Goal: Task Accomplishment & Management: Use online tool/utility

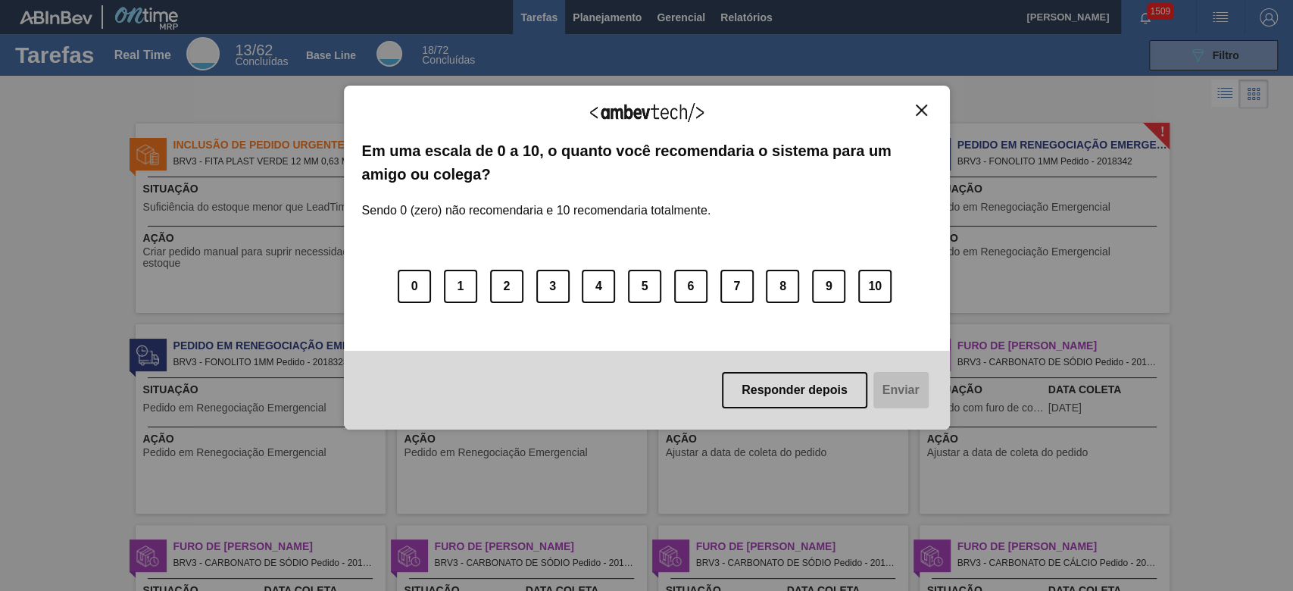
click at [840, 118] on div "Agradecemos seu feedback!" at bounding box center [647, 122] width 570 height 36
click at [922, 111] on img "Close" at bounding box center [921, 110] width 11 height 11
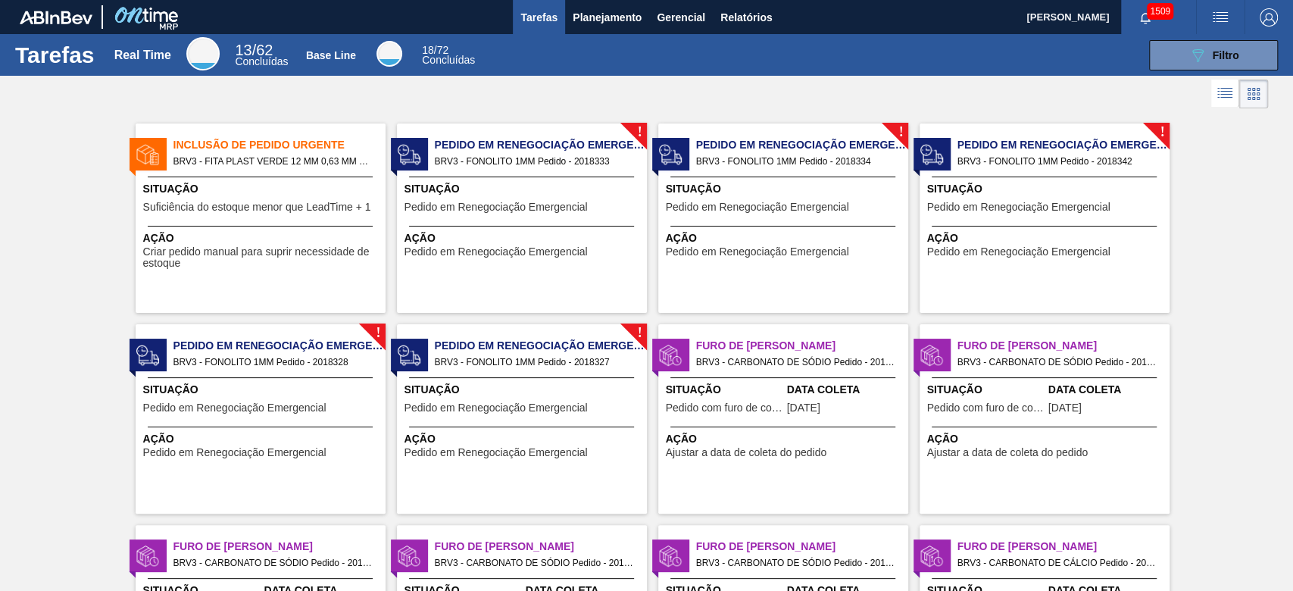
drag, startPoint x: 1230, startPoint y: 185, endPoint x: 1128, endPoint y: 40, distance: 176.7
click at [760, 19] on span "Relatórios" at bounding box center [745, 17] width 51 height 18
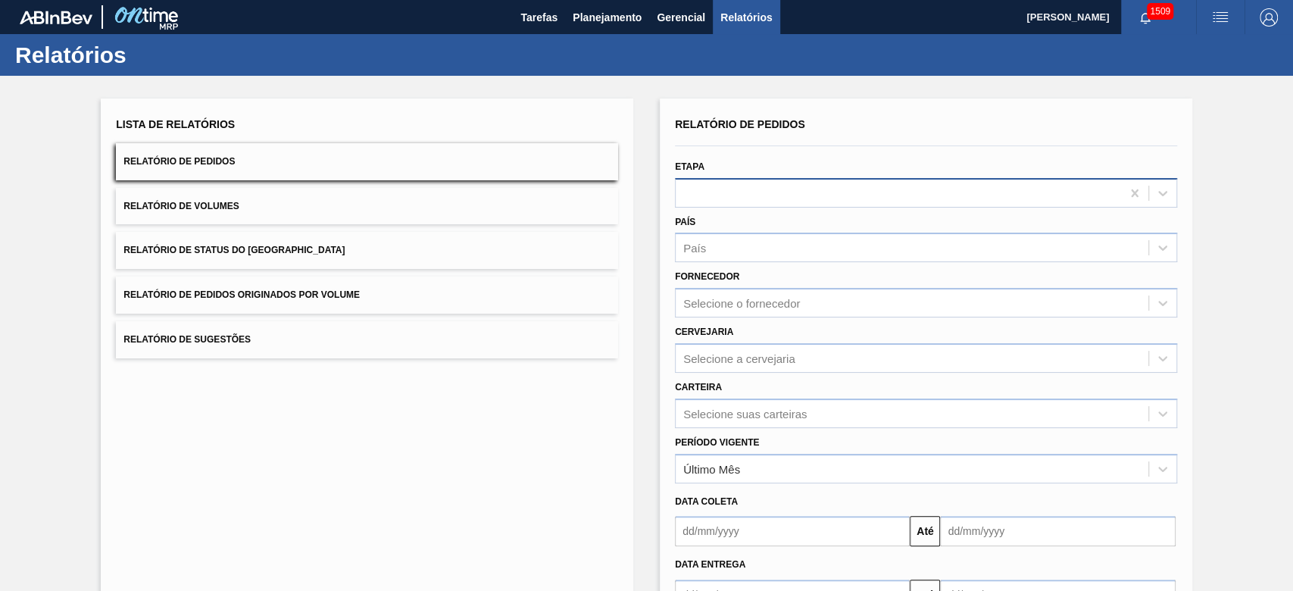
click at [738, 192] on div at bounding box center [898, 193] width 445 height 22
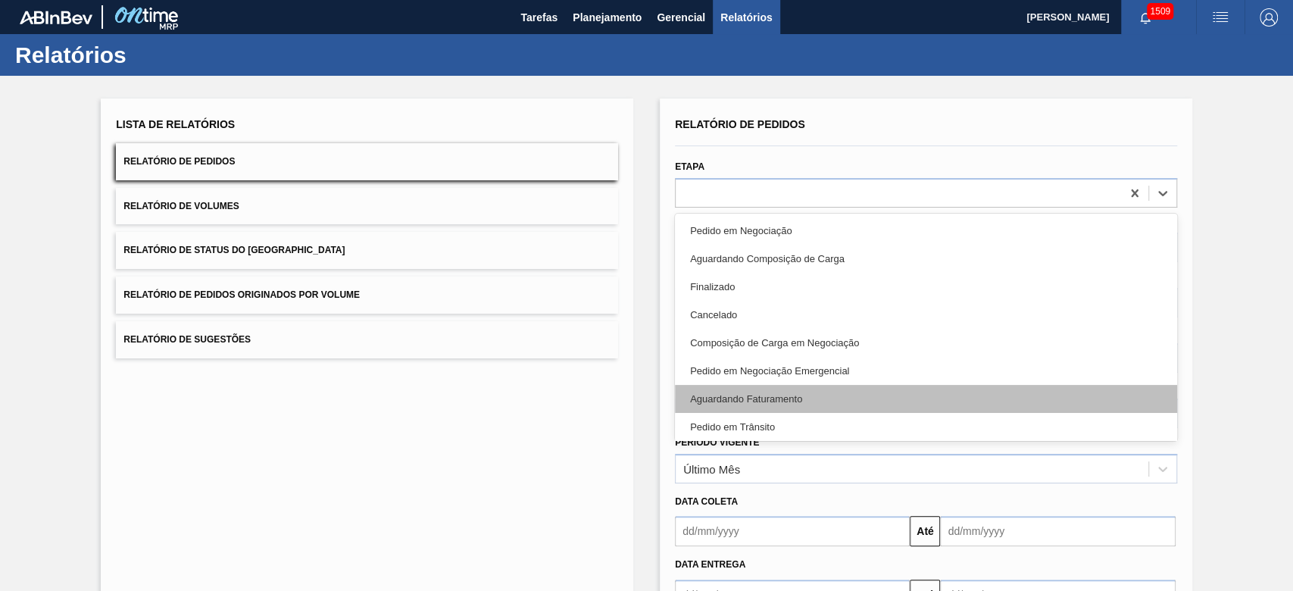
click at [801, 391] on div "Aguardando Faturamento" at bounding box center [926, 399] width 502 height 28
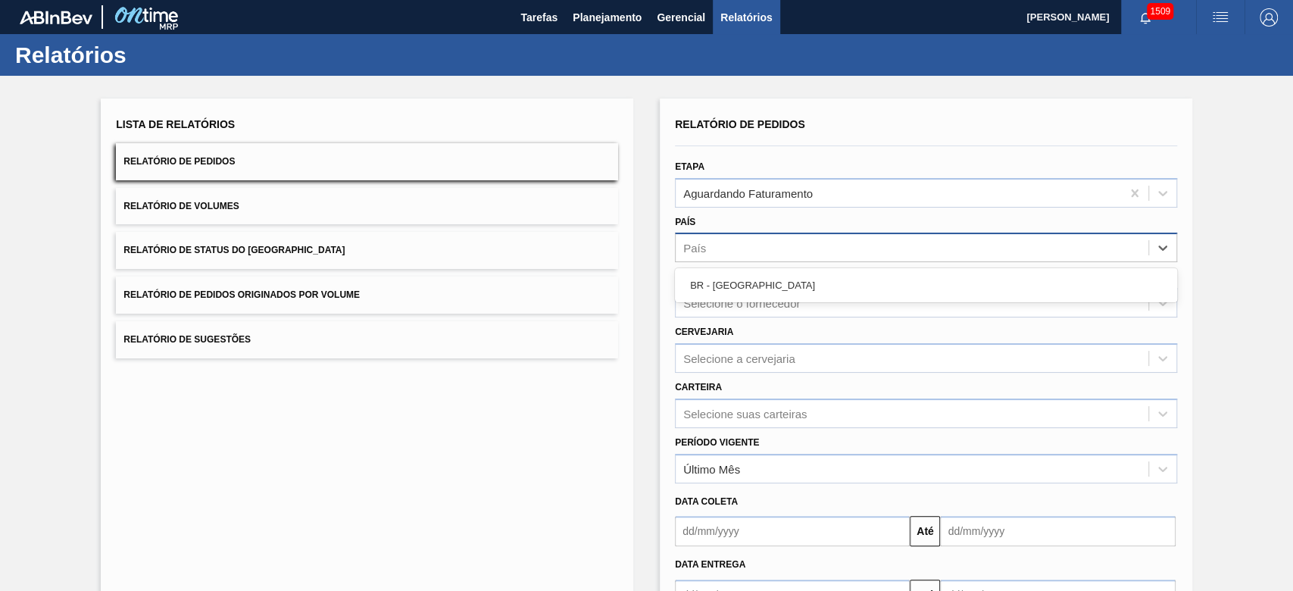
click at [739, 239] on div "País" at bounding box center [912, 248] width 473 height 22
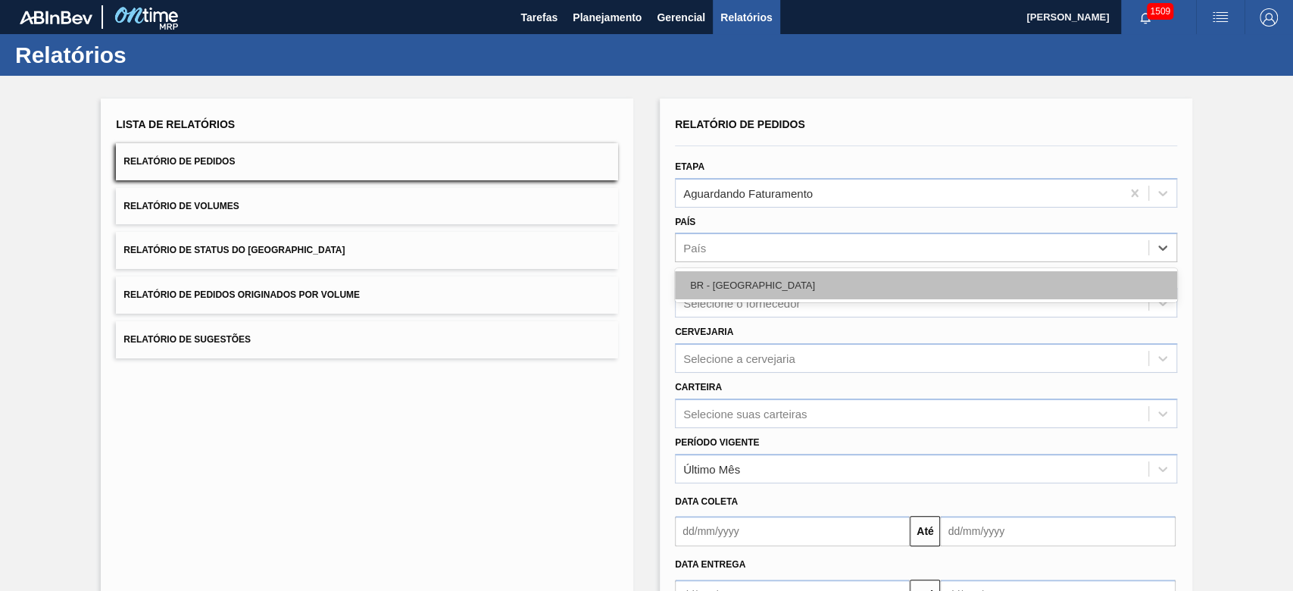
click at [728, 286] on div "BR - [GEOGRAPHIC_DATA]" at bounding box center [926, 285] width 502 height 28
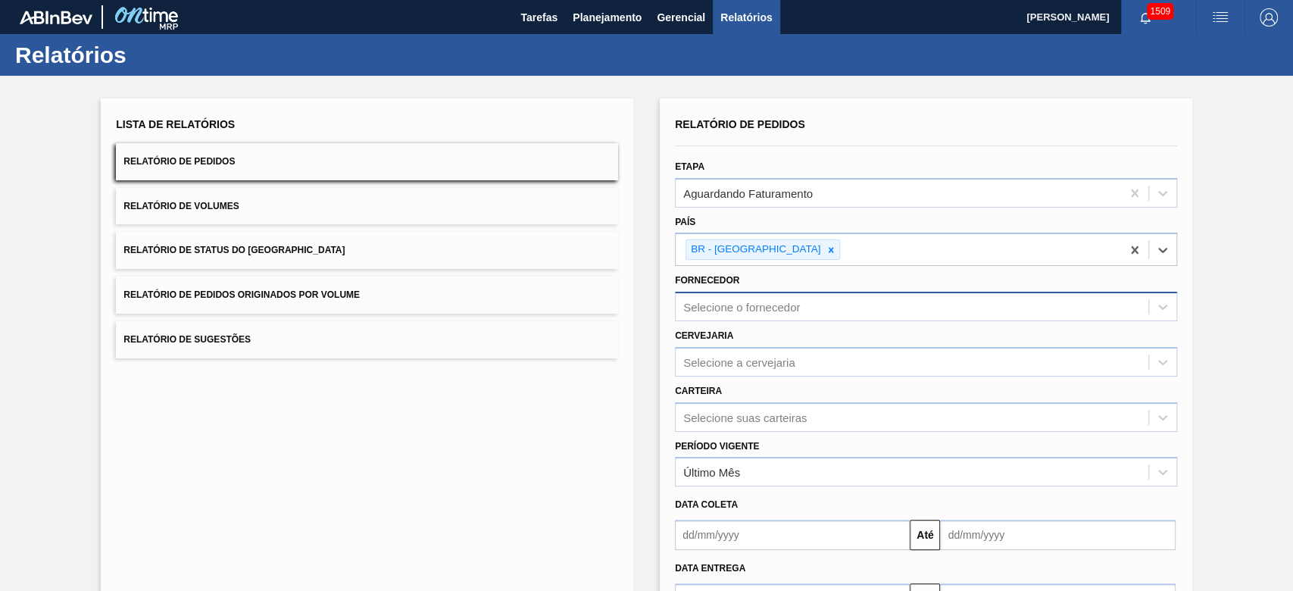
click at [767, 315] on div "Selecione o fornecedor" at bounding box center [912, 307] width 473 height 22
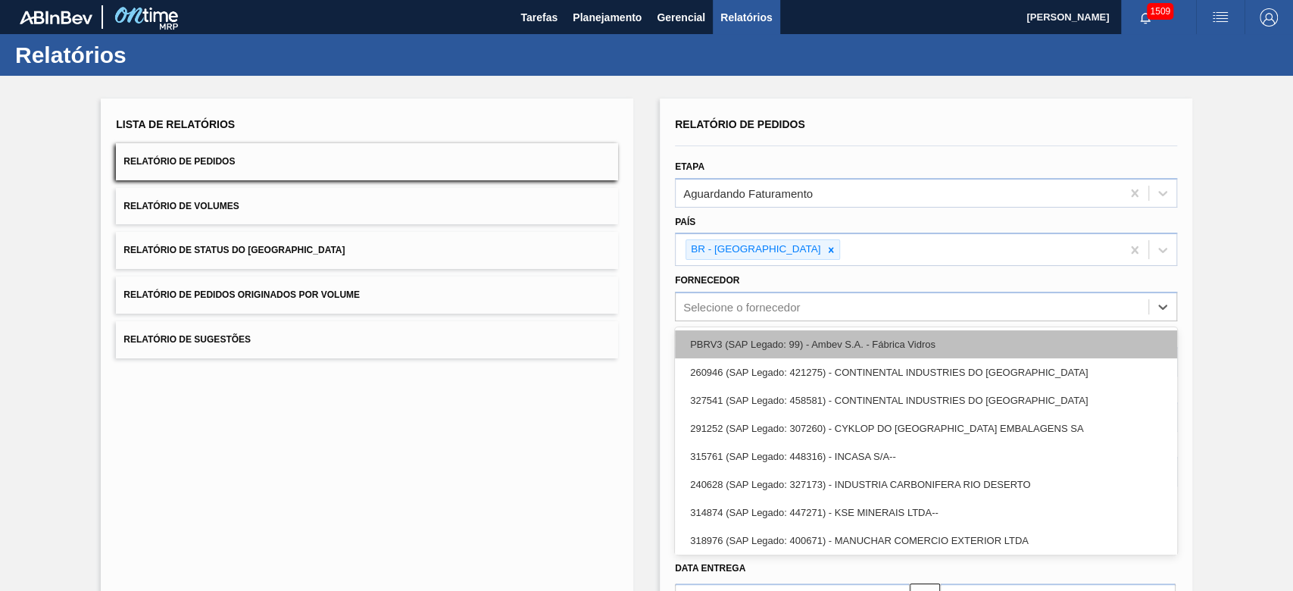
click at [739, 339] on div "PBRV3 (SAP Legado: 99) - Ambev S.A. - Fábrica Vidros" at bounding box center [926, 344] width 502 height 28
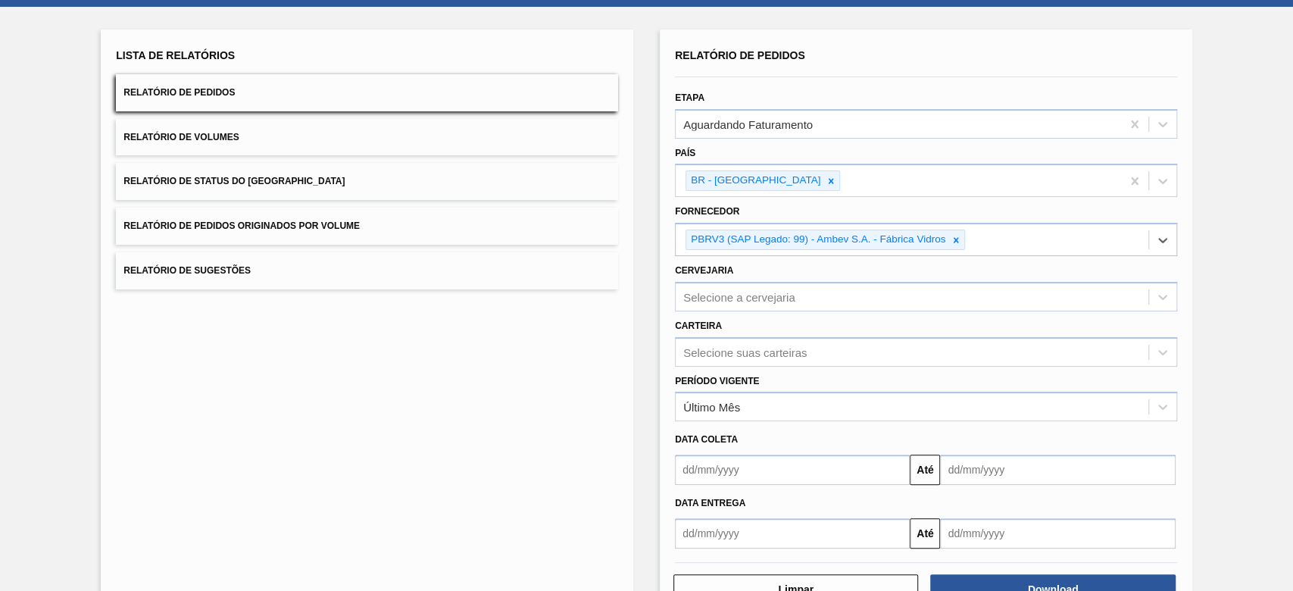
scroll to position [101, 0]
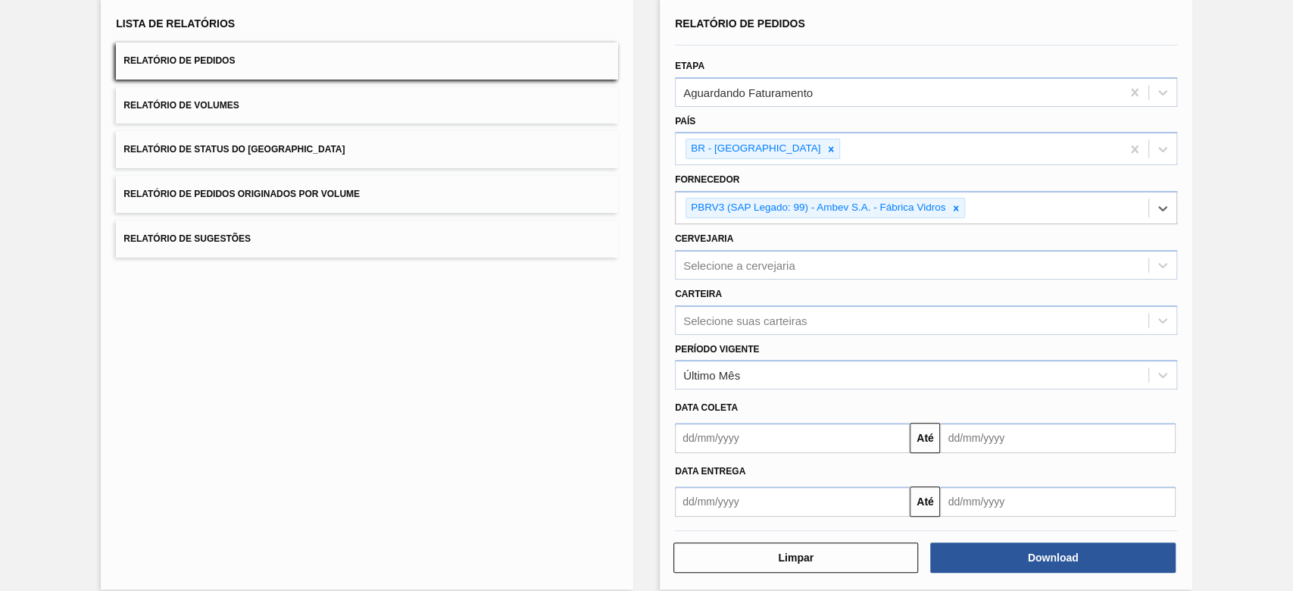
click at [776, 441] on input "text" at bounding box center [792, 438] width 235 height 30
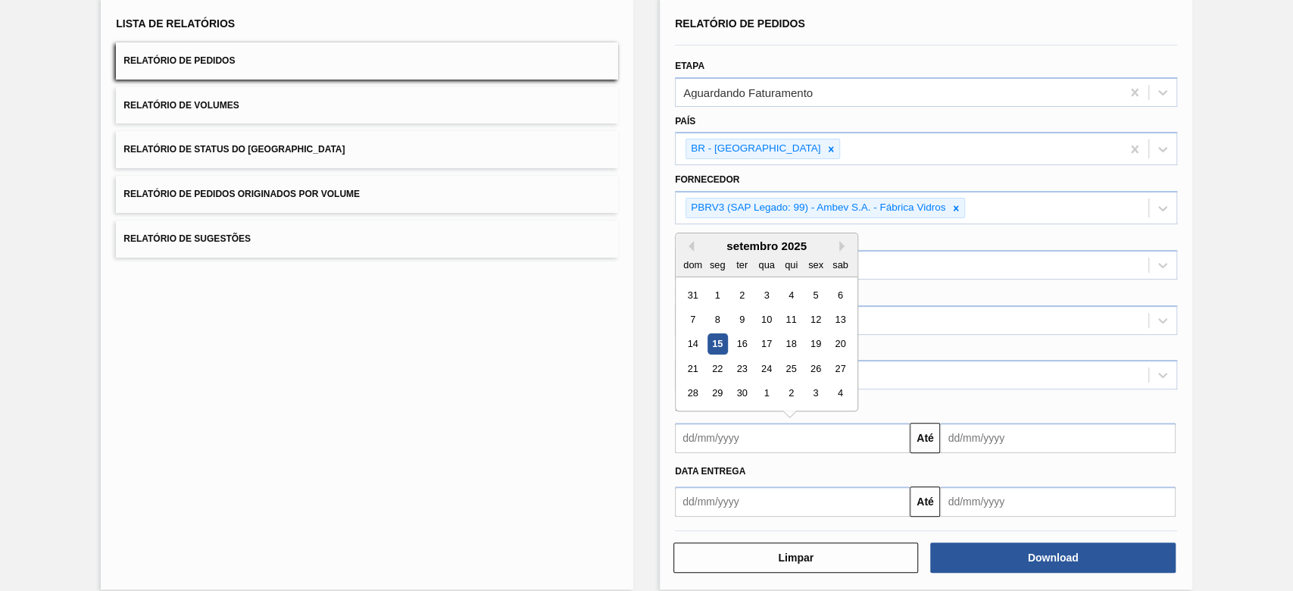
click at [718, 339] on div "15" at bounding box center [717, 344] width 20 height 20
type input "[DATE]"
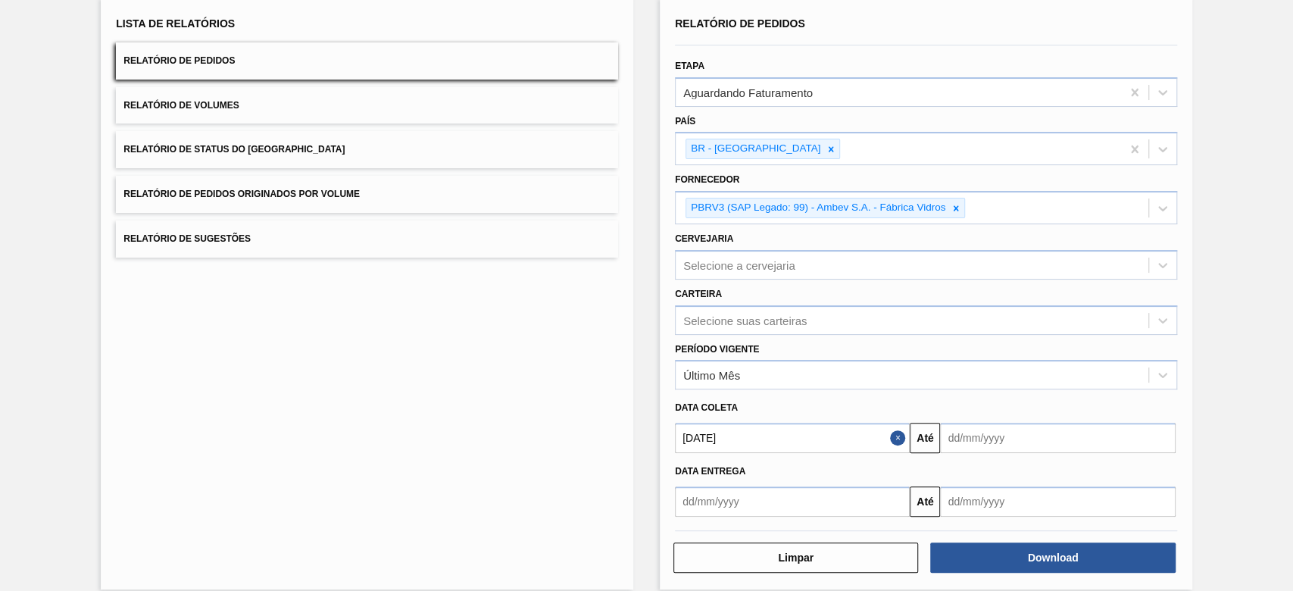
click at [1043, 436] on input "text" at bounding box center [1057, 438] width 235 height 30
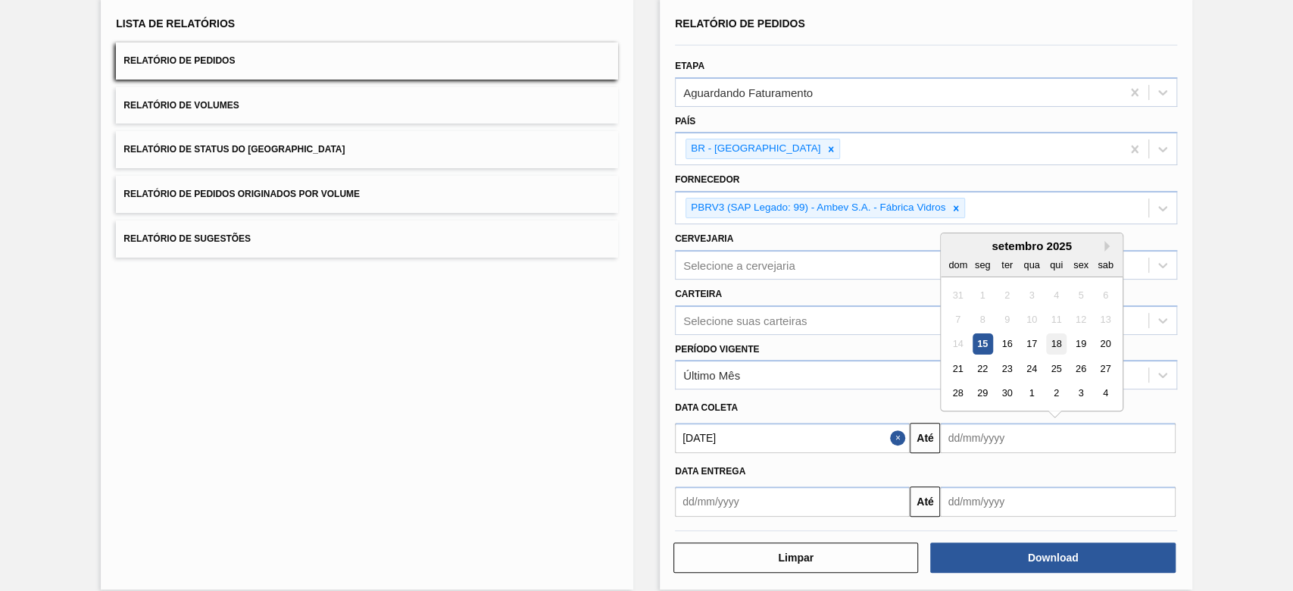
click at [1053, 340] on div "18" at bounding box center [1056, 344] width 20 height 20
type input "[DATE]"
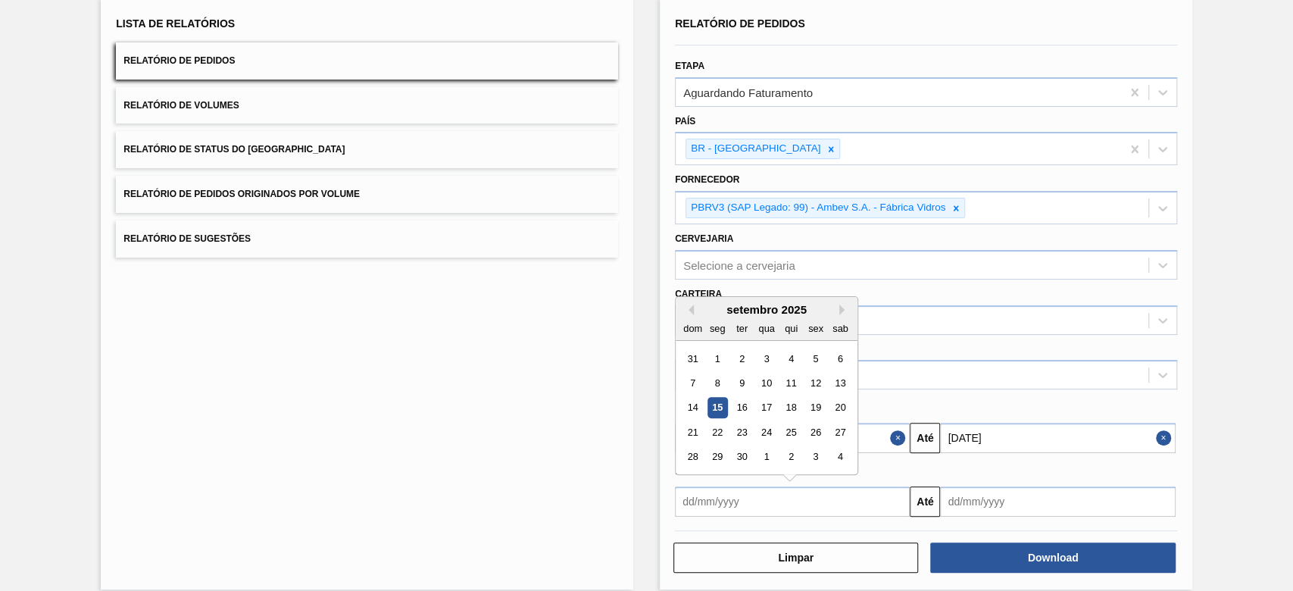
click at [835, 494] on input "text" at bounding box center [792, 501] width 235 height 30
click at [720, 405] on div "15" at bounding box center [717, 407] width 20 height 20
type input "[DATE]"
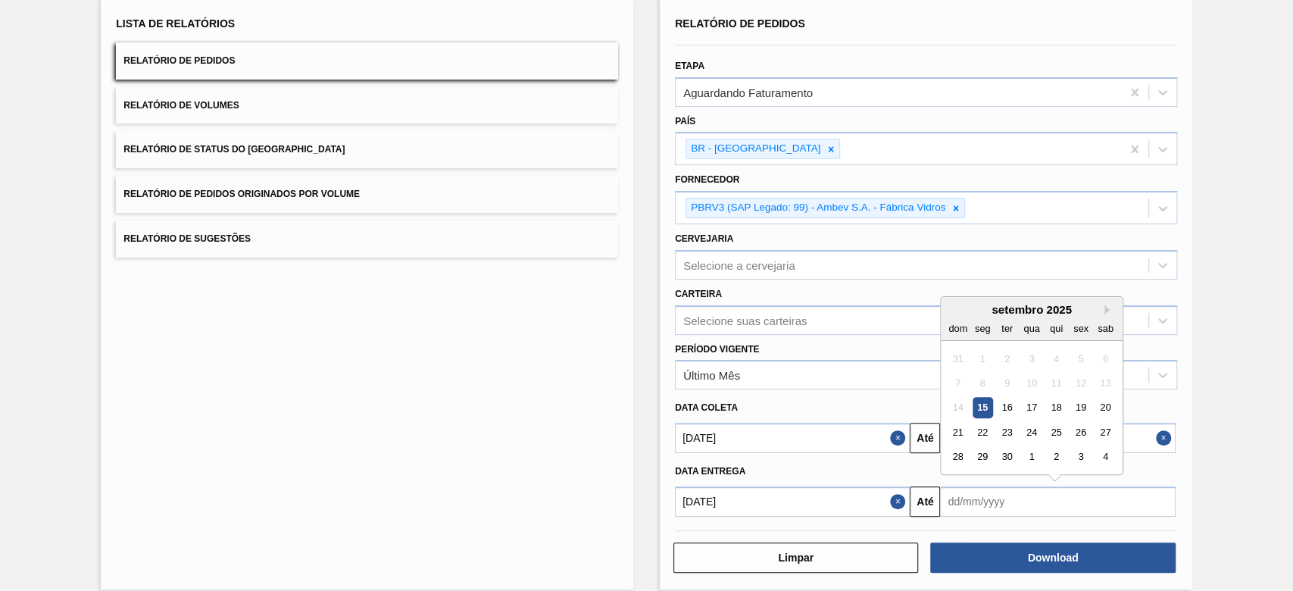
click at [1083, 500] on input "text" at bounding box center [1057, 501] width 235 height 30
click at [1060, 409] on div "18" at bounding box center [1056, 407] width 20 height 20
type input "[DATE]"
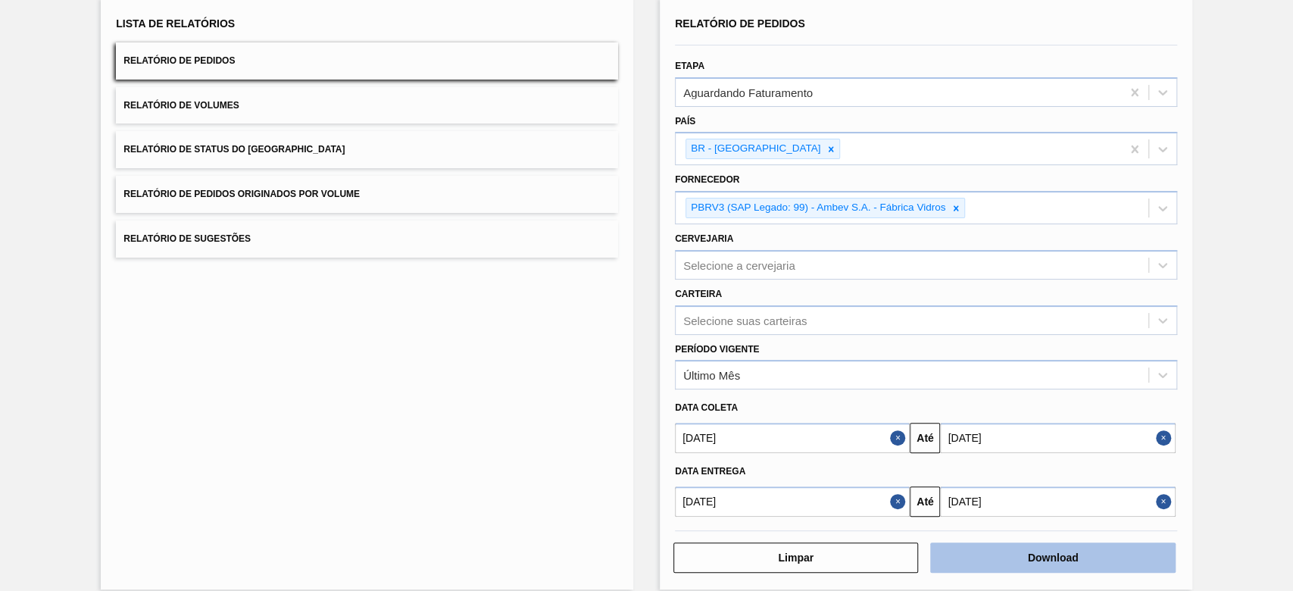
click at [1025, 551] on button "Download" at bounding box center [1052, 557] width 245 height 30
